Goal: Task Accomplishment & Management: Manage account settings

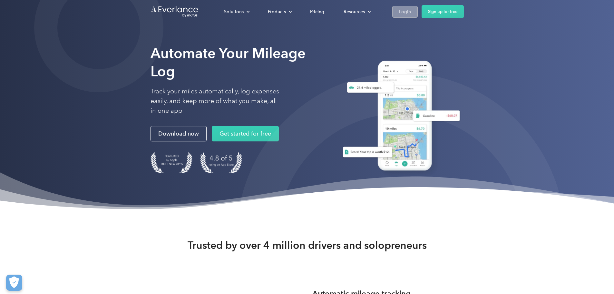
click at [411, 11] on div "Login" at bounding box center [405, 12] width 12 height 8
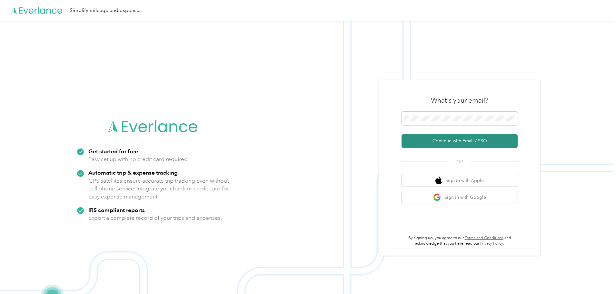
click at [463, 143] on button "Continue with Email / SSO" at bounding box center [459, 141] width 116 height 14
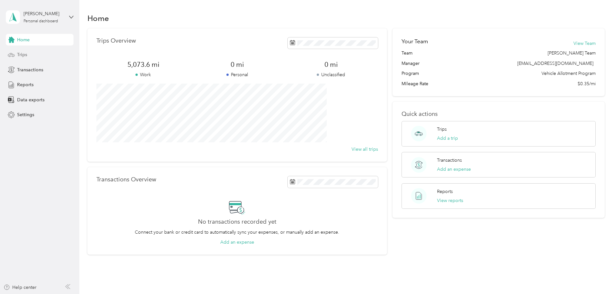
click at [33, 54] on div "Trips" at bounding box center [40, 55] width 68 height 12
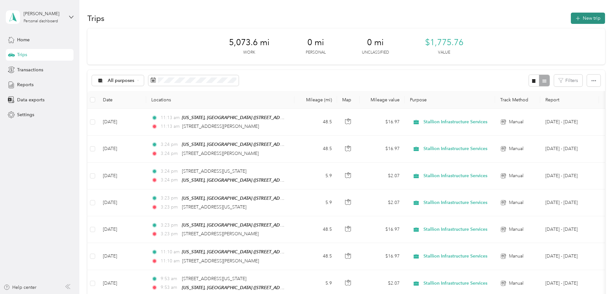
click at [574, 17] on icon "button" at bounding box center [577, 18] width 7 height 7
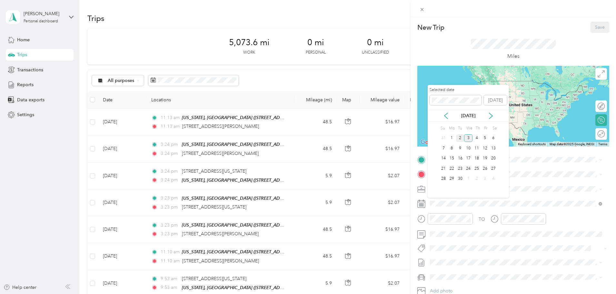
click at [457, 136] on div "2" at bounding box center [460, 138] width 8 height 8
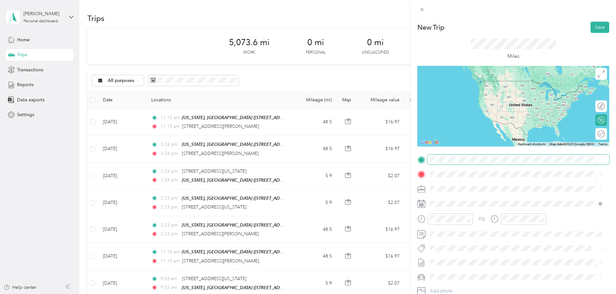
click at [445, 155] on span at bounding box center [517, 159] width 181 height 10
click at [460, 178] on li "18 Bertha Hill Road Maidsville, West Virginia 26541, United States" at bounding box center [515, 182] width 177 height 13
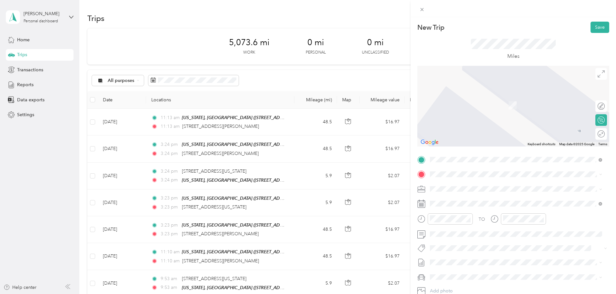
click at [471, 207] on span "2699 Jefferson Ave, 15301, Washington, Pennsylvania, United States" at bounding box center [486, 208] width 88 height 5
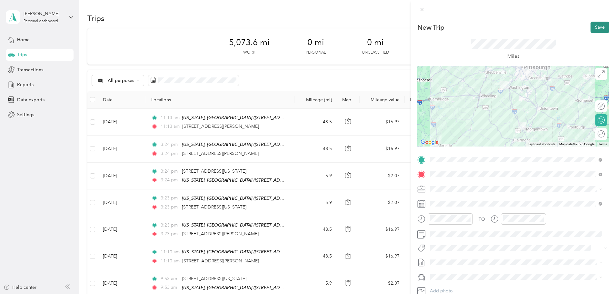
click at [597, 26] on button "Save" at bounding box center [599, 27] width 19 height 11
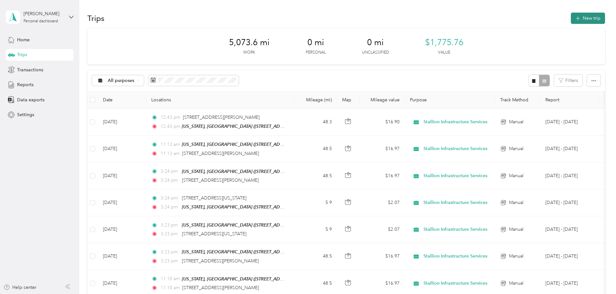
click at [571, 18] on button "New trip" at bounding box center [588, 18] width 34 height 11
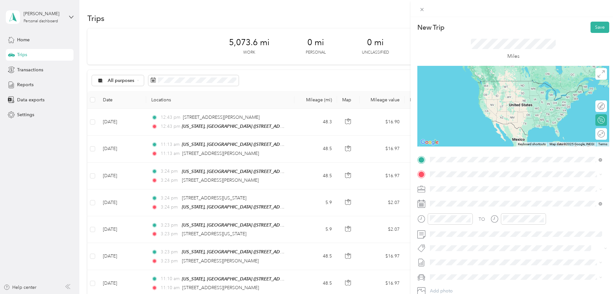
click at [458, 180] on span "18 Bertha Hill Road Maidsville, West Virginia 26541, United States" at bounding box center [492, 183] width 100 height 6
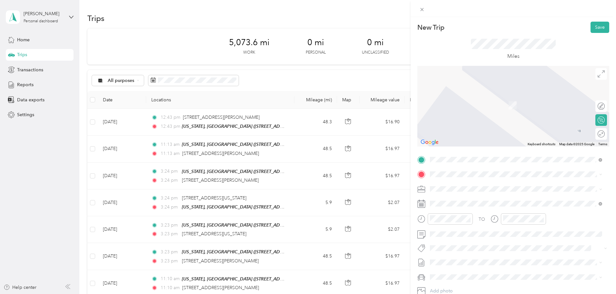
click at [464, 202] on div "TEAM Washington, PA" at bounding box center [490, 200] width 97 height 8
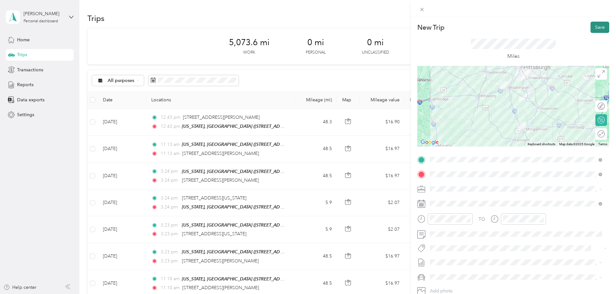
click at [591, 27] on button "Save" at bounding box center [599, 27] width 19 height 11
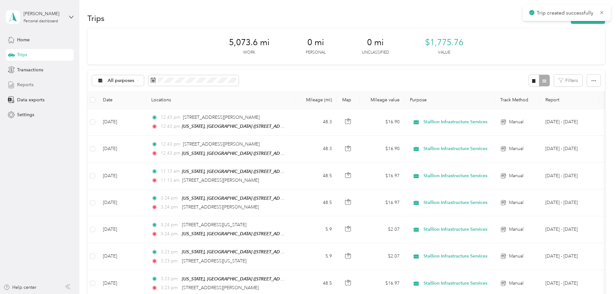
click at [20, 82] on span "Reports" at bounding box center [25, 84] width 16 height 7
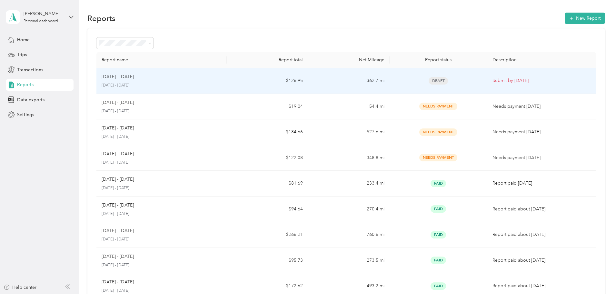
click at [257, 85] on td "$126.95" at bounding box center [267, 81] width 81 height 26
